Goal: Check status: Check status

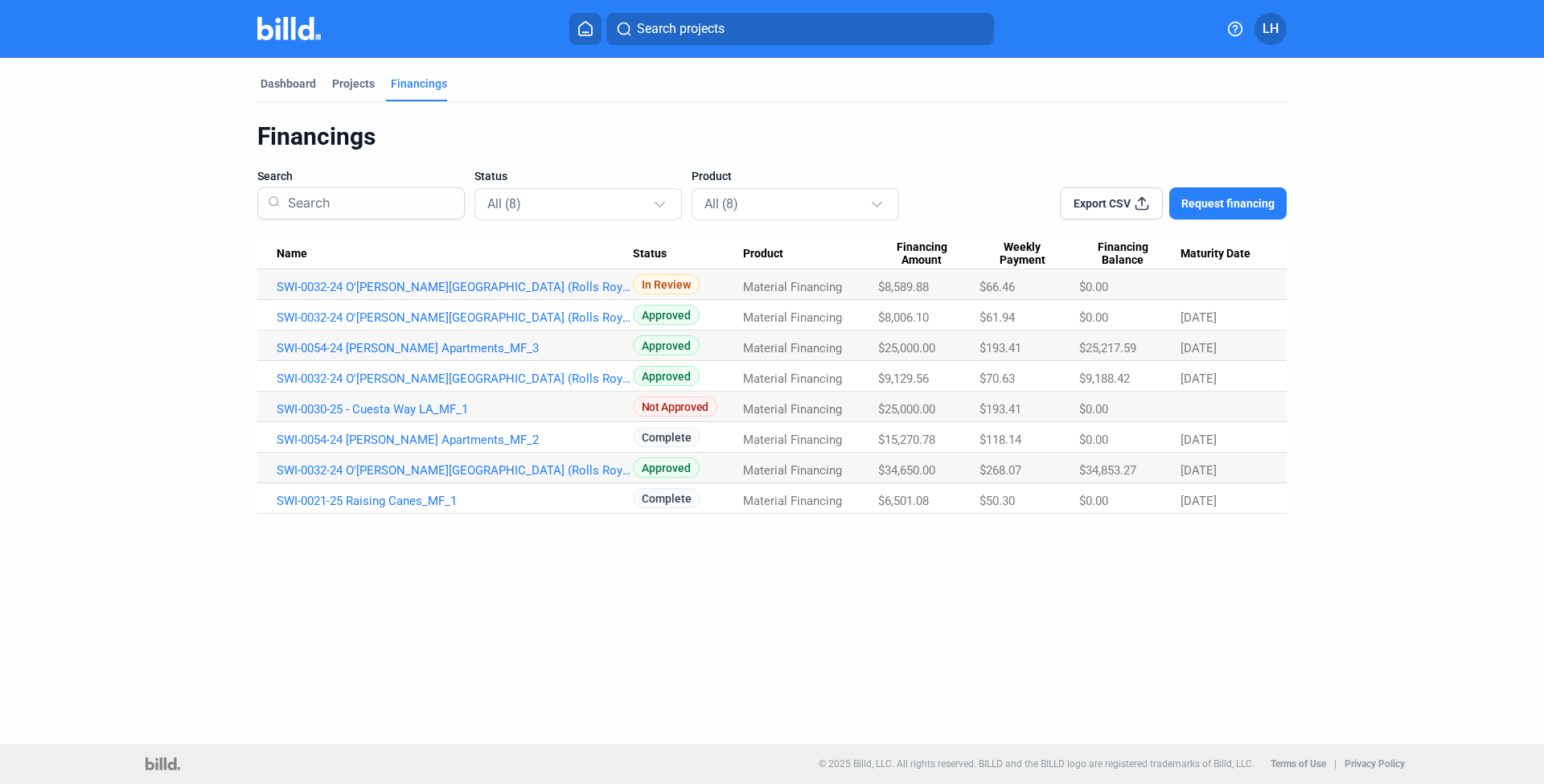
click at [267, 135] on div "Financings" at bounding box center [772, 137] width 1029 height 31
click at [228, 154] on div "Dashboard Projects Financings Financings Search Status All (8) Product All (8) …" at bounding box center [772, 286] width 1094 height 456
click at [281, 140] on div "Financings" at bounding box center [772, 137] width 1029 height 31
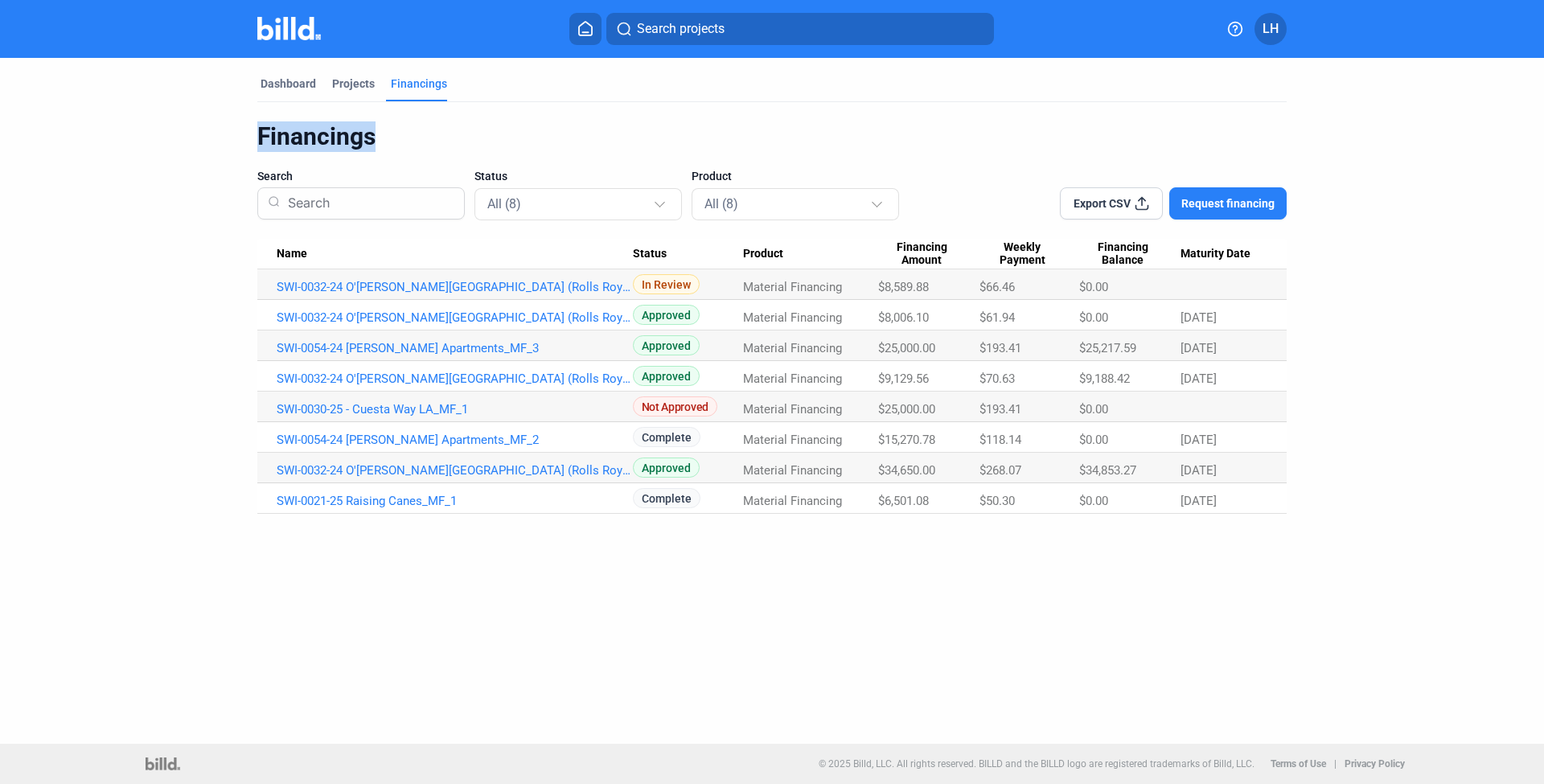
click at [281, 140] on div "Financings" at bounding box center [772, 137] width 1029 height 31
click at [248, 148] on div "Dashboard Projects Financings Financings Search Status All (8) Product All (8) …" at bounding box center [772, 286] width 1094 height 456
click at [364, 312] on link "SWI-0032-24 O'[PERSON_NAME][GEOGRAPHIC_DATA] (Rolls Royce)_MF_3" at bounding box center [454, 318] width 356 height 15
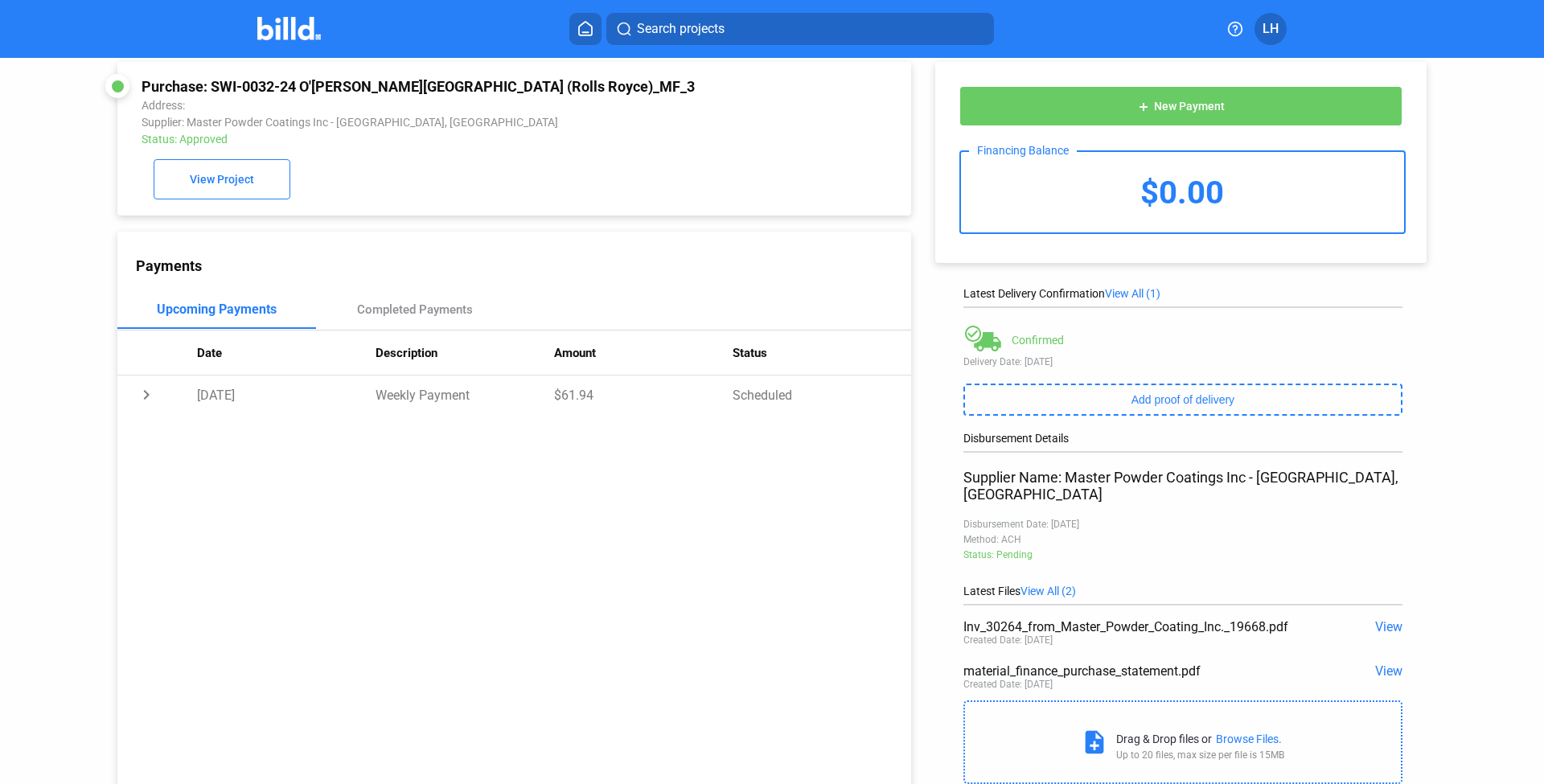
scroll to position [59, 0]
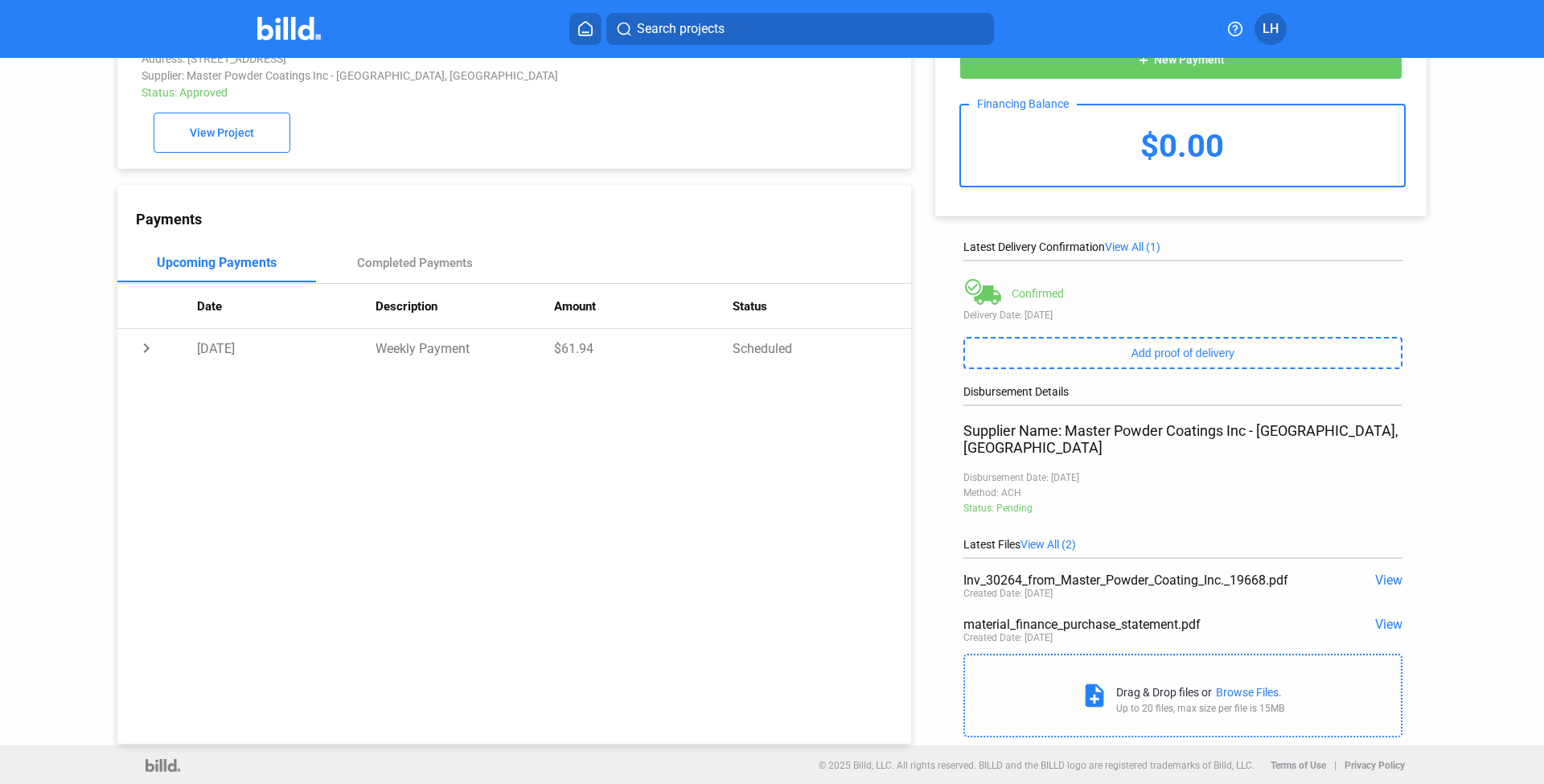
click at [1016, 502] on div "Status: Pending" at bounding box center [1183, 508] width 439 height 11
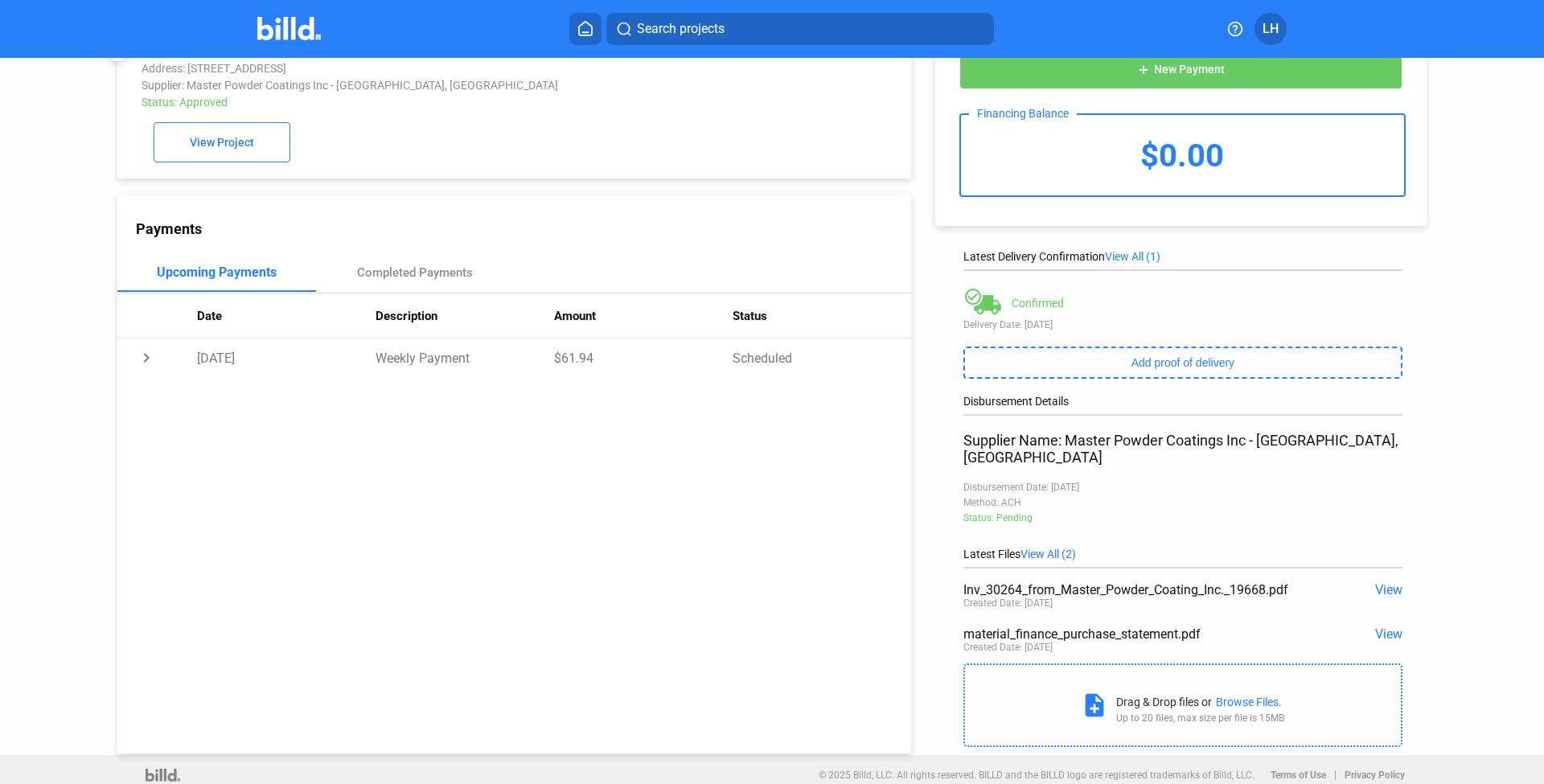
scroll to position [0, 0]
